Goal: Book appointment/travel/reservation

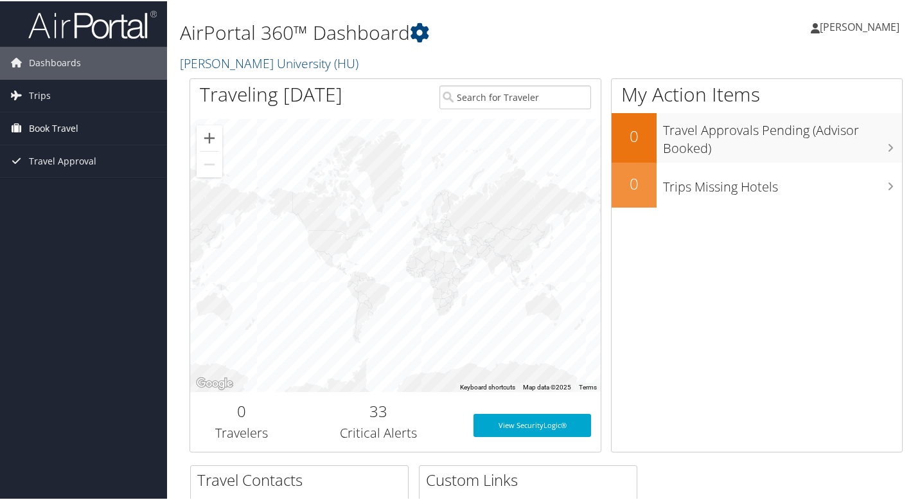
click at [109, 136] on link "Book Travel" at bounding box center [83, 127] width 167 height 32
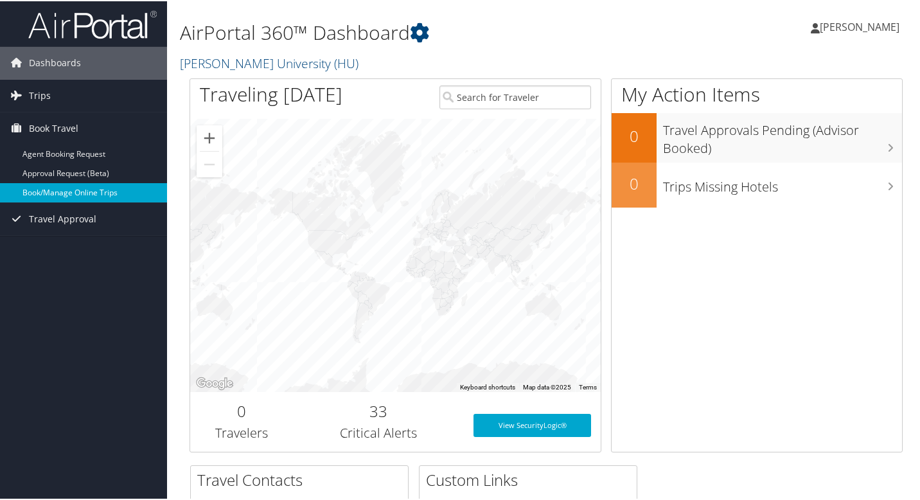
click at [103, 194] on link "Book/Manage Online Trips" at bounding box center [83, 191] width 167 height 19
